Goal: Task Accomplishment & Management: Complete application form

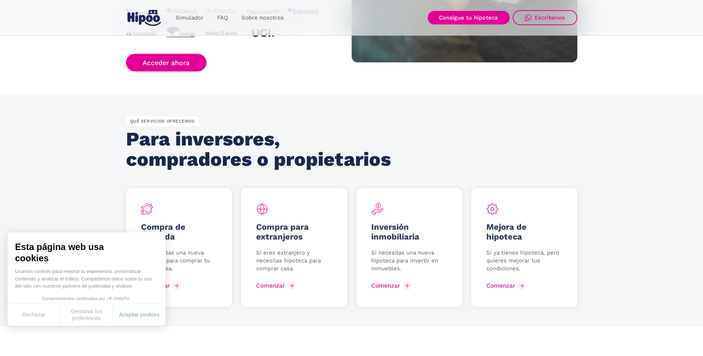
scroll to position [959, 0]
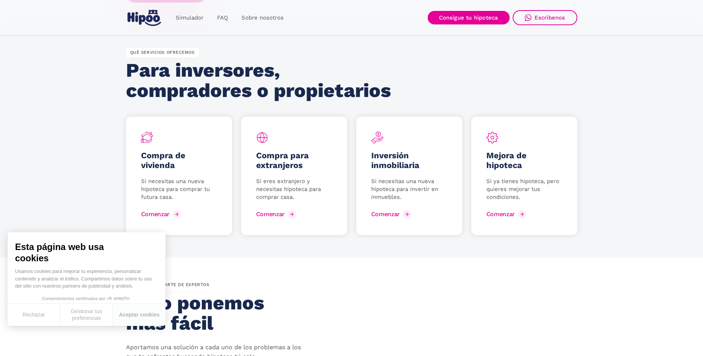
click at [394, 220] on div "Inversión inmobiliaria Si necesitas una nueva hipoteca para invertir en inmuebl…" at bounding box center [409, 176] width 106 height 119
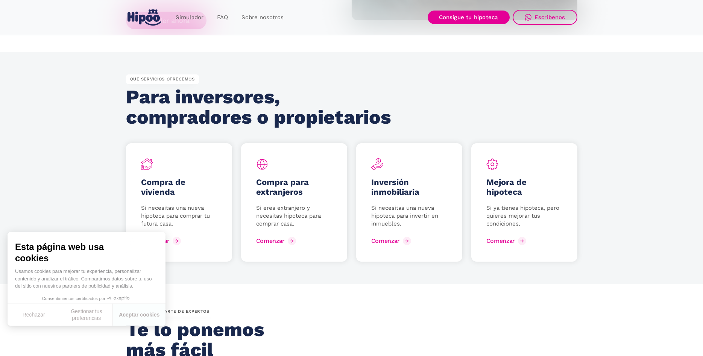
scroll to position [921, 0]
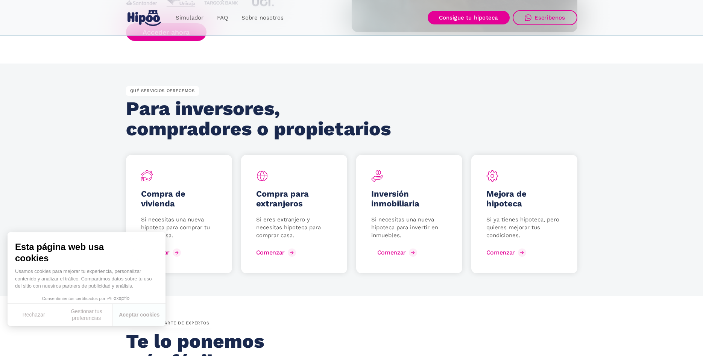
click at [388, 255] on div "Comenzar" at bounding box center [391, 252] width 29 height 7
click at [392, 254] on div "Comenzar" at bounding box center [391, 252] width 29 height 7
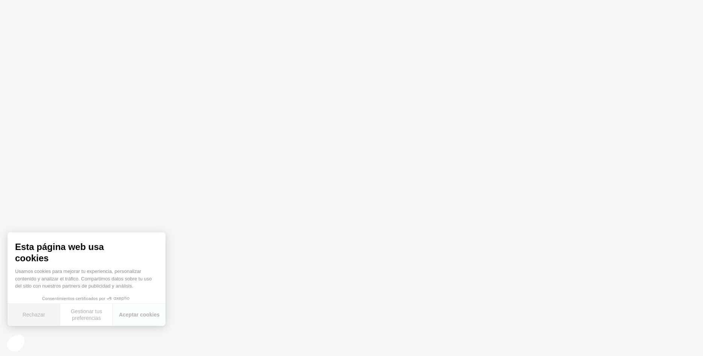
click at [44, 323] on button "Rechazar" at bounding box center [34, 315] width 53 height 22
